Goal: Find specific page/section: Find specific page/section

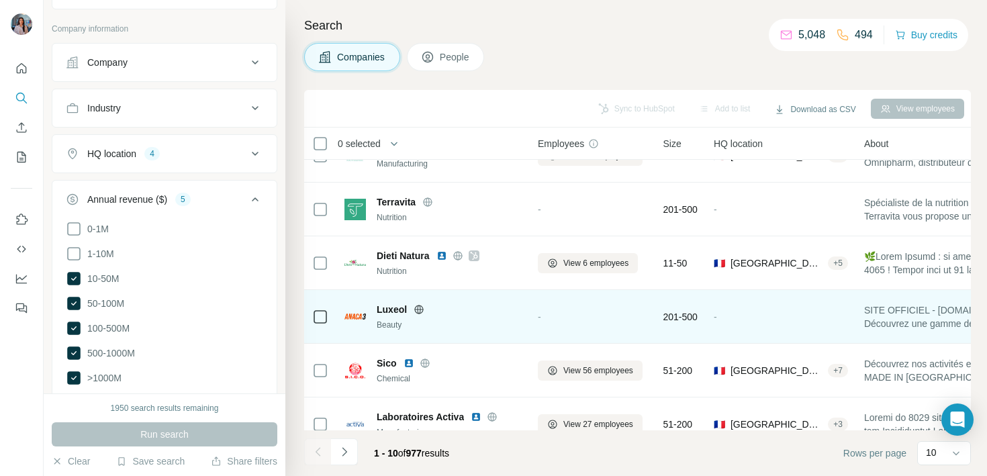
scroll to position [258, 0]
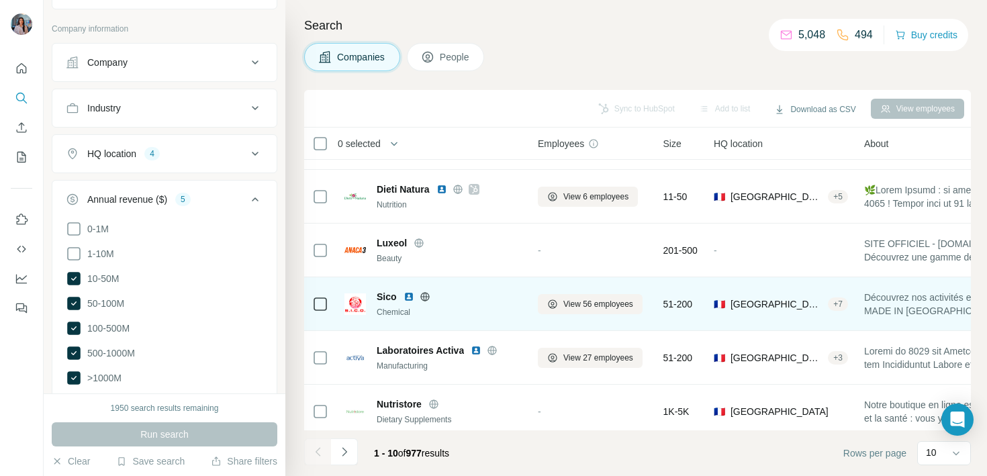
click at [411, 295] on img at bounding box center [408, 296] width 11 height 11
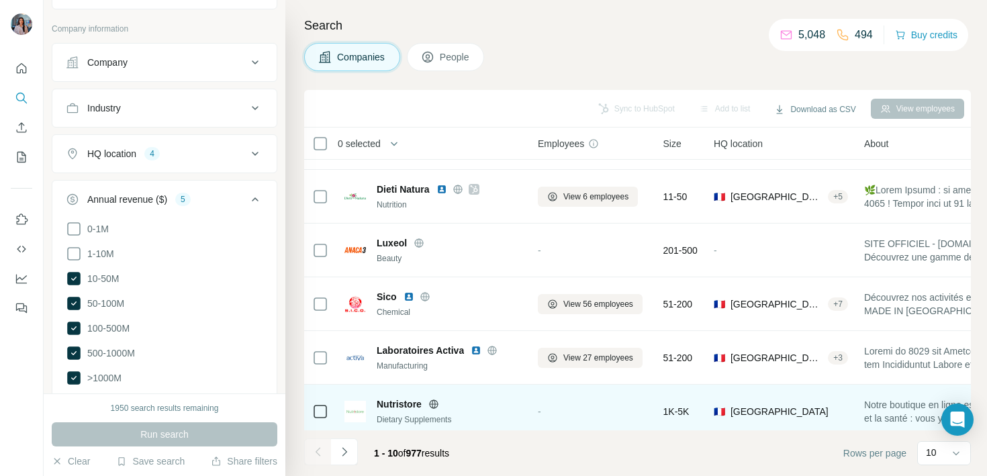
scroll to position [266, 0]
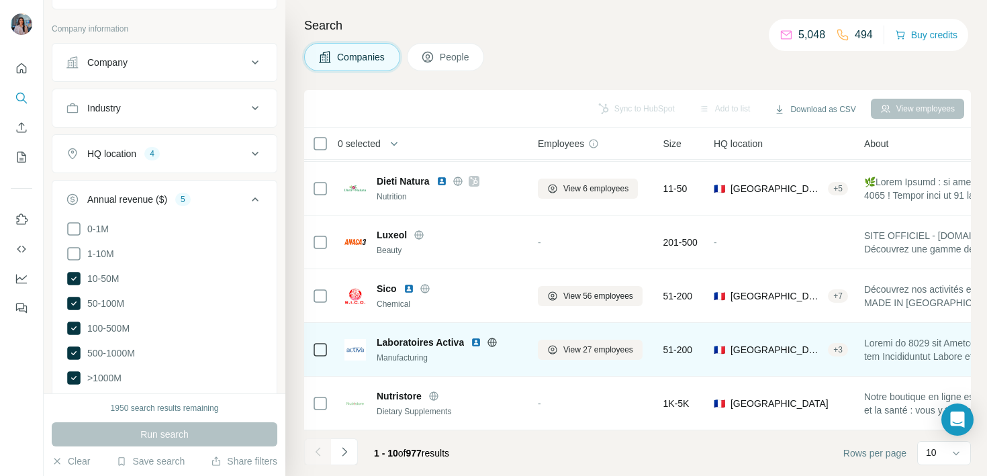
click at [478, 344] on img at bounding box center [475, 342] width 11 height 11
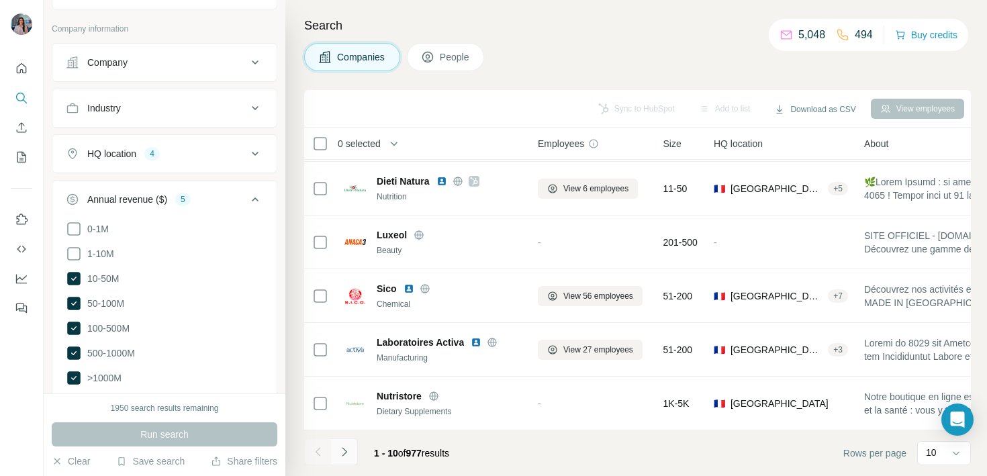
click at [345, 450] on icon "Navigate to next page" at bounding box center [344, 451] width 5 height 9
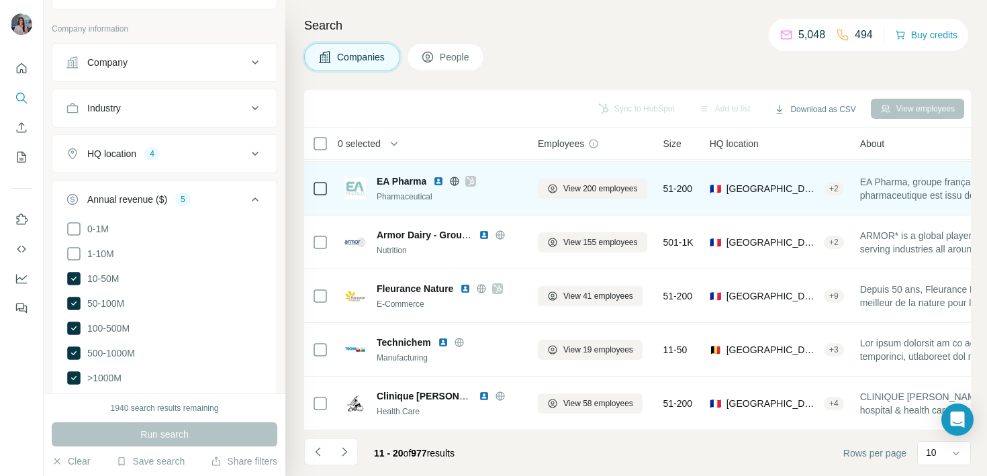
click at [435, 181] on img at bounding box center [438, 181] width 11 height 11
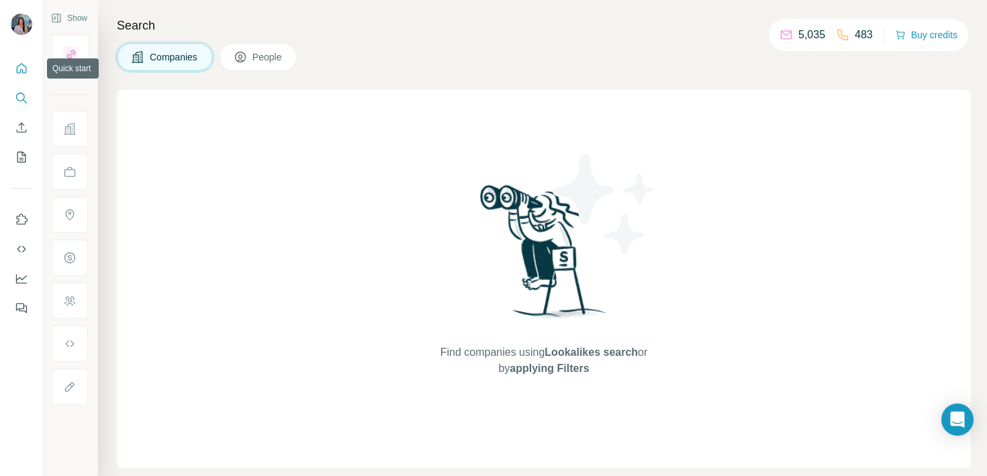
click at [16, 64] on icon "Quick start" at bounding box center [21, 68] width 13 height 13
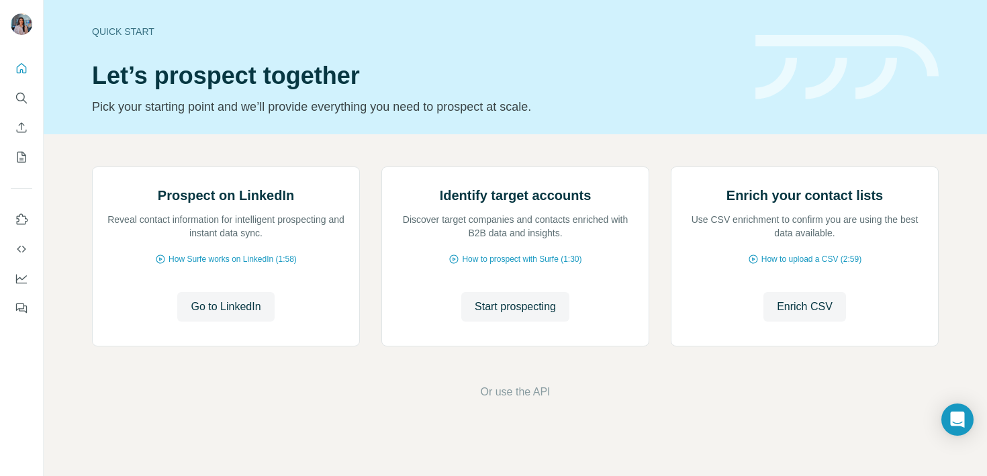
click at [21, 105] on button "Search" at bounding box center [21, 98] width 21 height 24
